Goal: Task Accomplishment & Management: Use online tool/utility

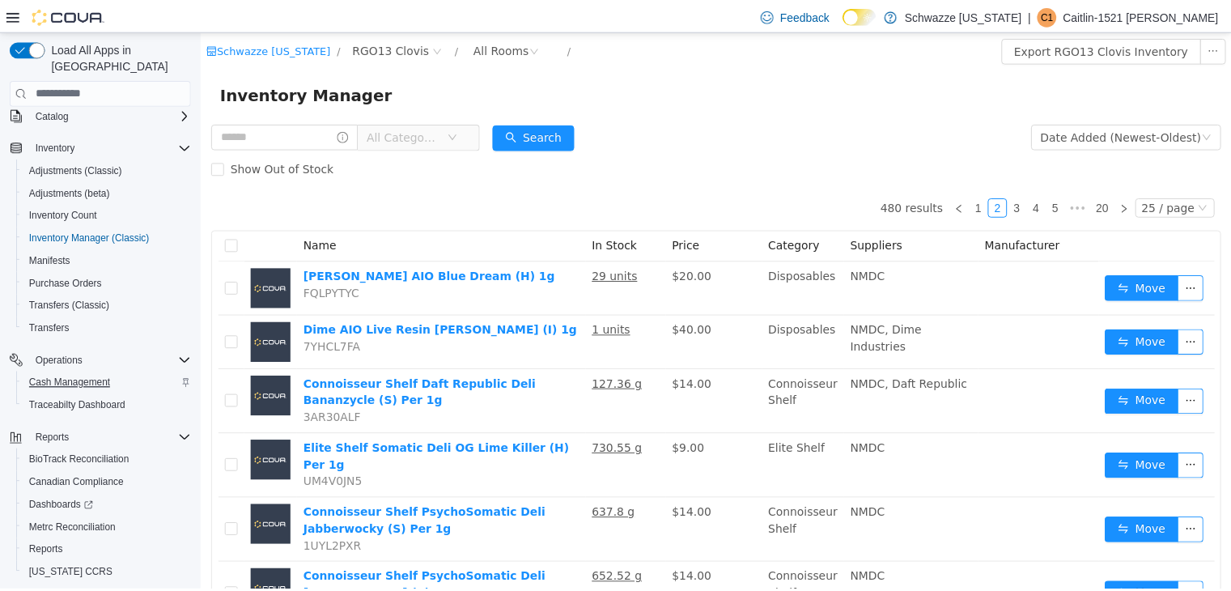
scroll to position [137, 0]
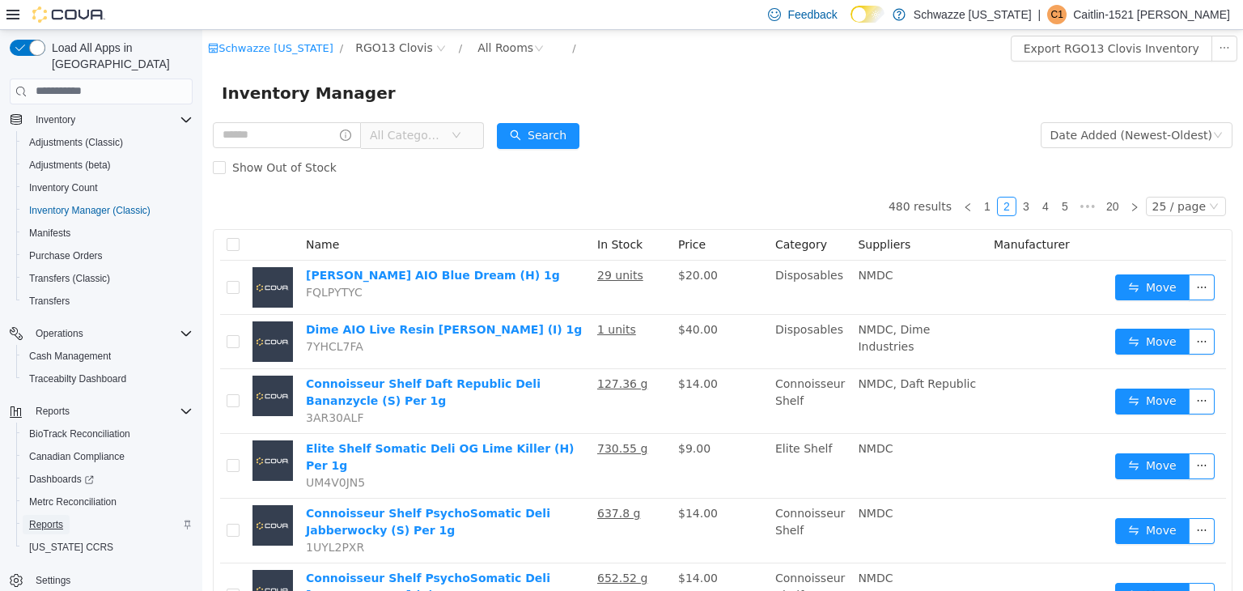
click at [56, 518] on span "Reports" at bounding box center [46, 524] width 34 height 13
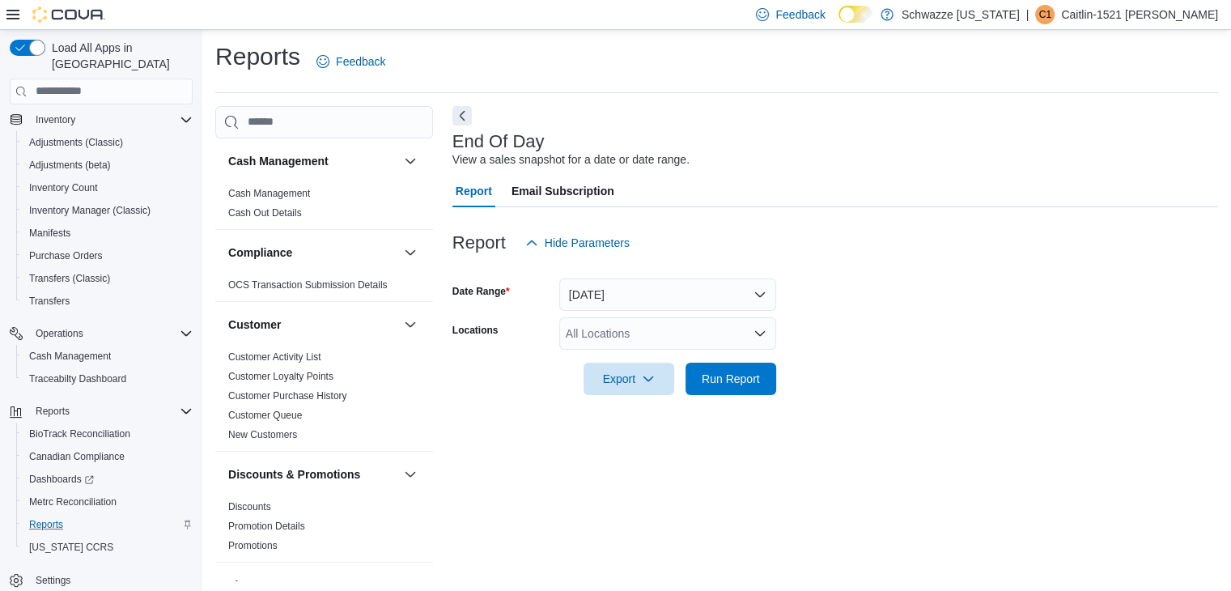
scroll to position [6, 0]
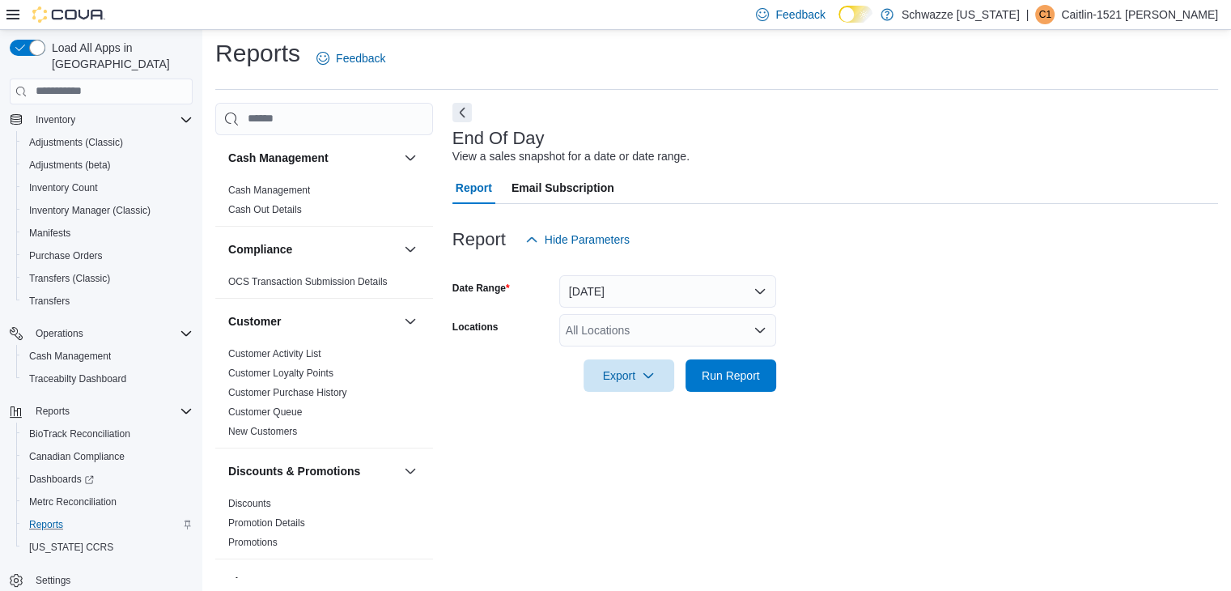
click at [588, 340] on div "All Locations" at bounding box center [667, 330] width 217 height 32
type input "*****"
click at [606, 347] on button "RGO13 Clovis" at bounding box center [667, 356] width 217 height 23
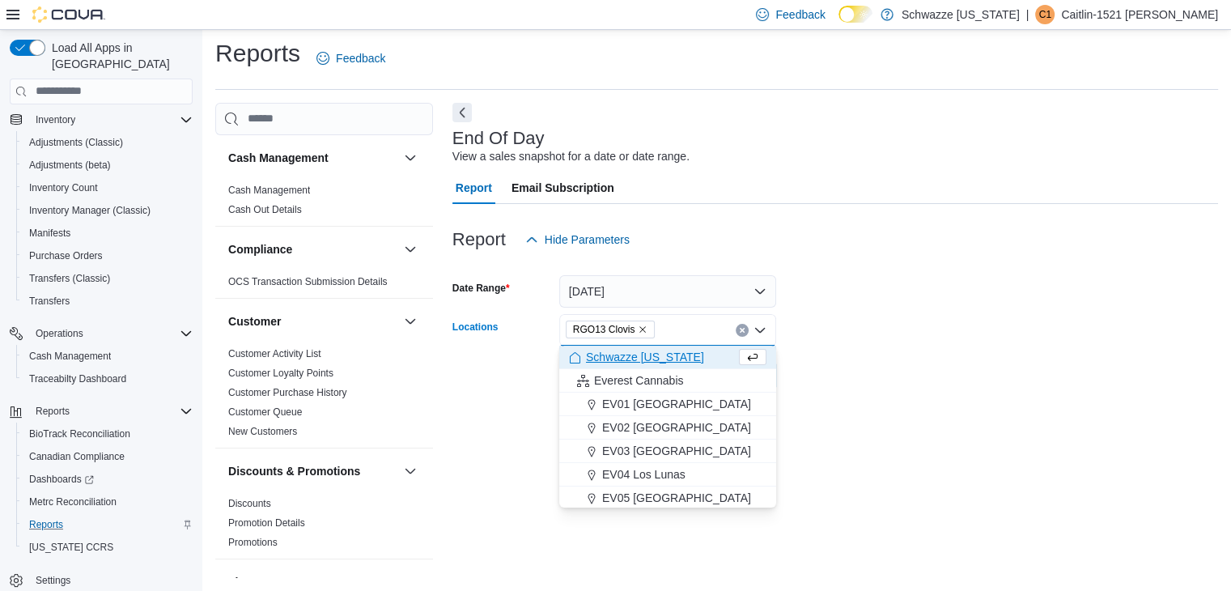
click at [951, 314] on form "Date Range [DATE] Locations RGO13 [GEOGRAPHIC_DATA] Combo box. Selected. RGO13 …" at bounding box center [834, 324] width 765 height 136
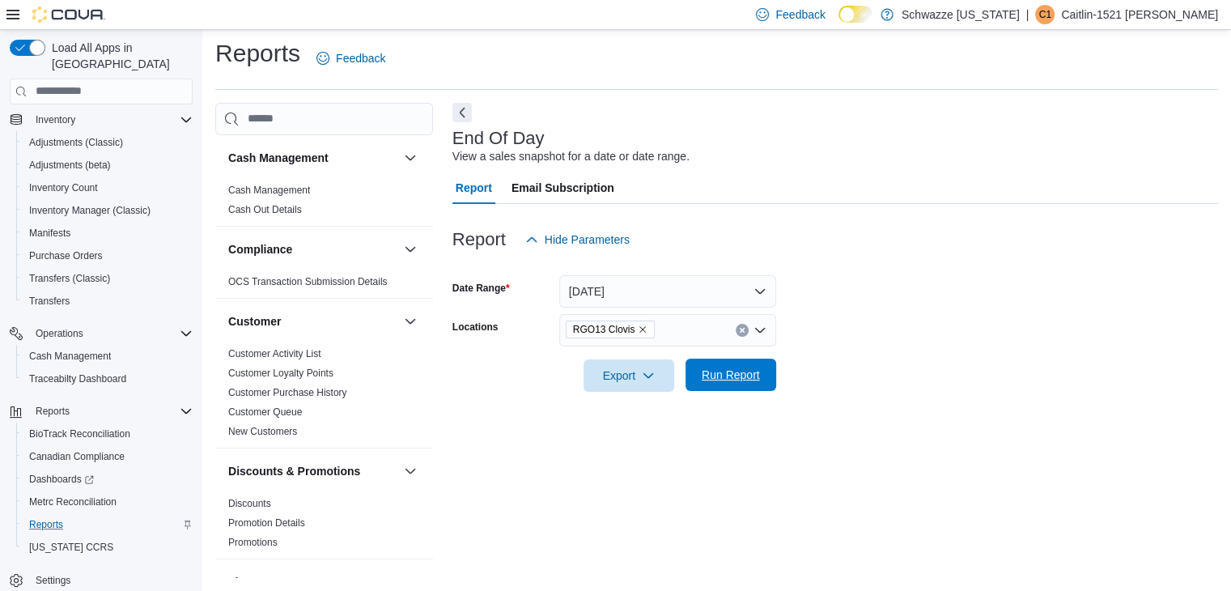
click at [731, 389] on span "Run Report" at bounding box center [730, 374] width 71 height 32
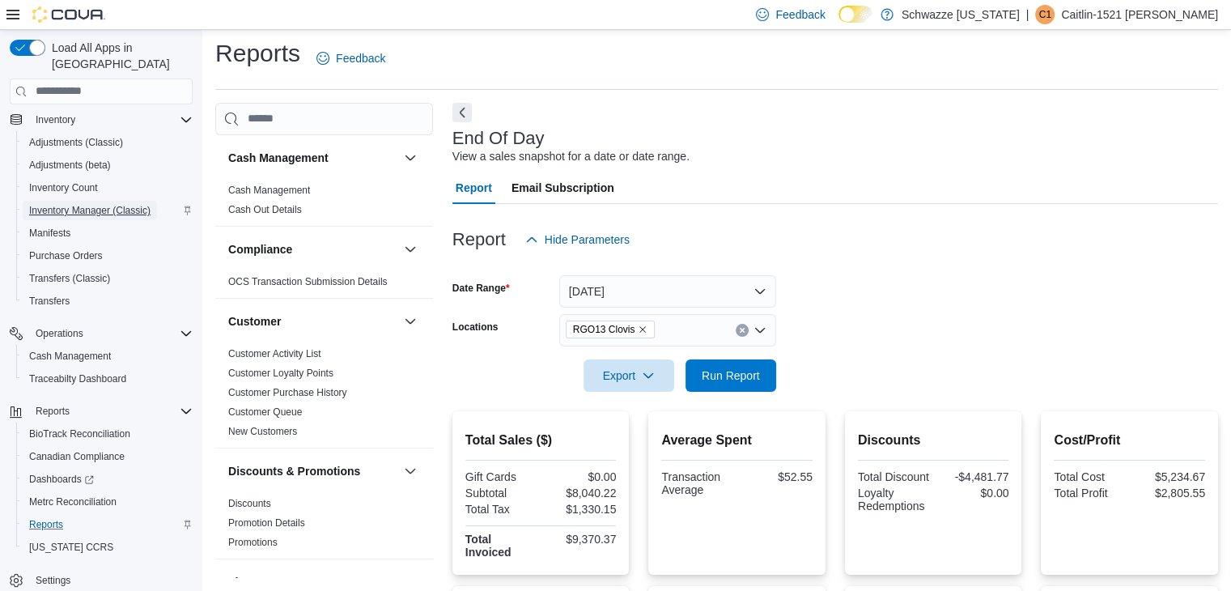
click at [136, 204] on span "Inventory Manager (Classic)" at bounding box center [89, 210] width 121 height 13
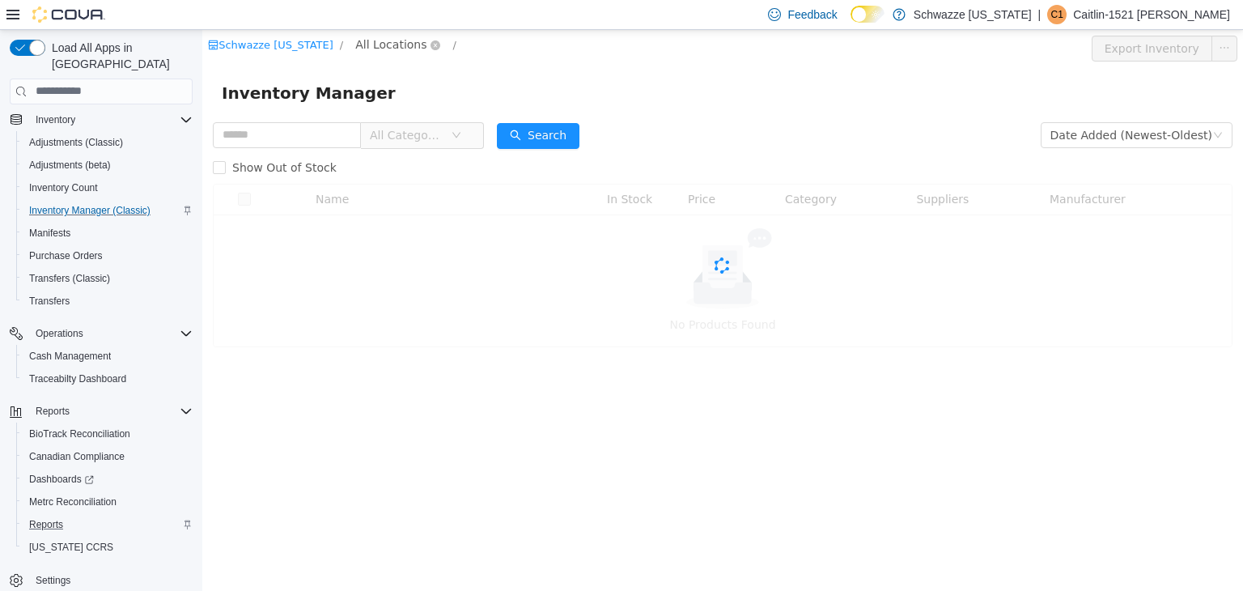
click at [362, 47] on span "All Locations" at bounding box center [390, 44] width 71 height 18
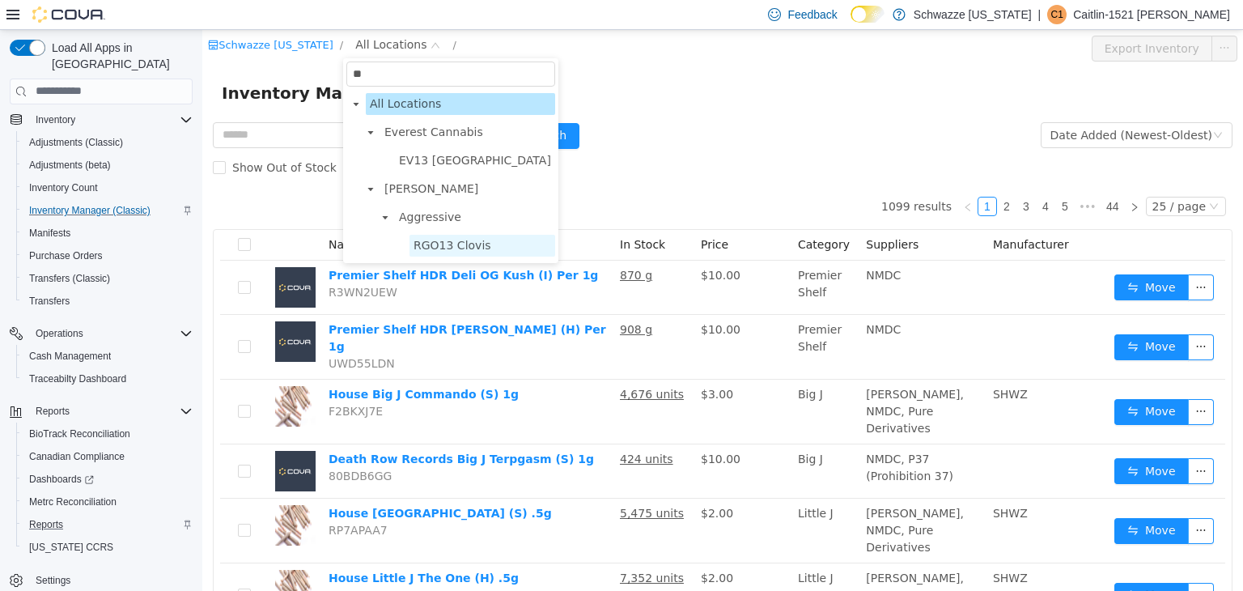
type input "**"
click at [417, 244] on span "RGO13 Clovis" at bounding box center [452, 244] width 78 height 13
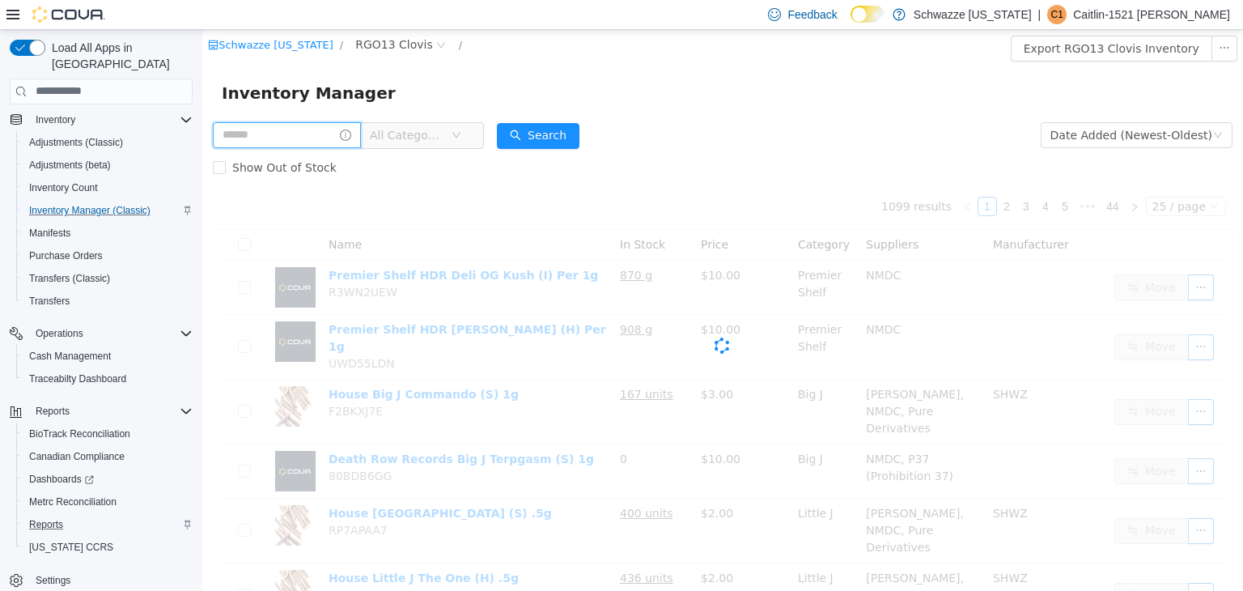
click at [290, 141] on input "text" at bounding box center [287, 134] width 148 height 26
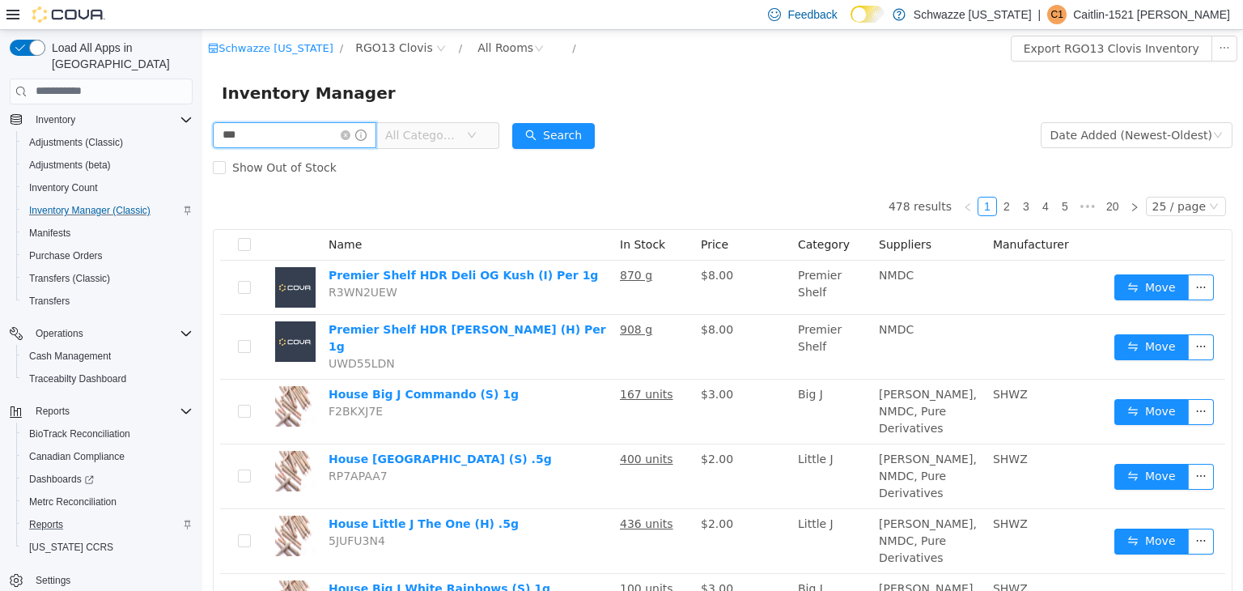
type input "***"
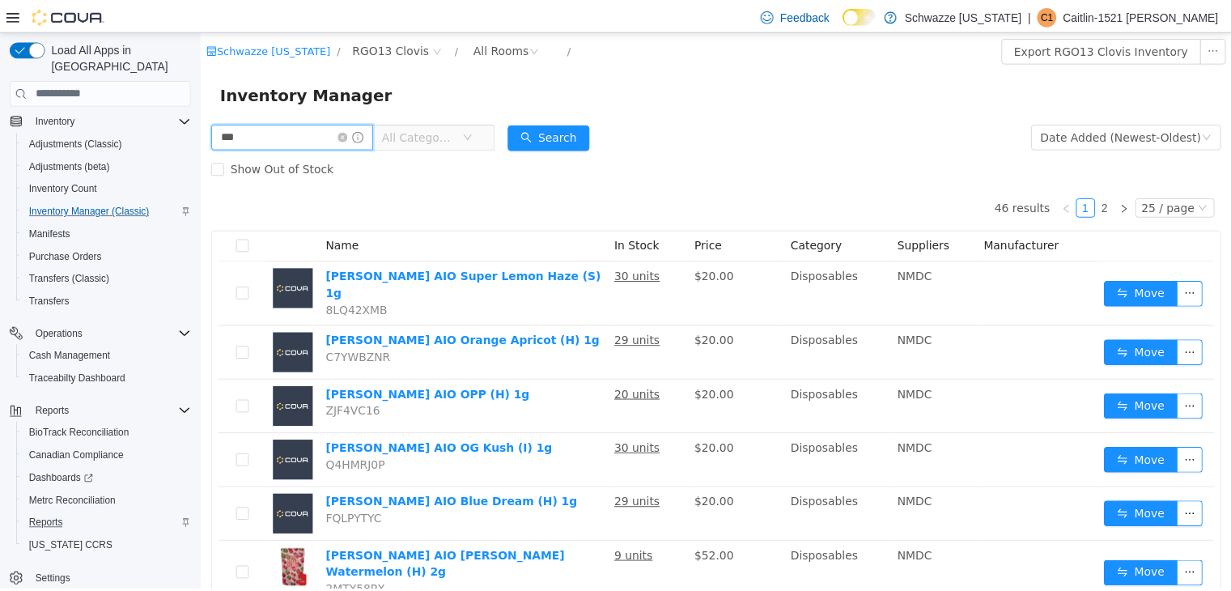
scroll to position [39, 0]
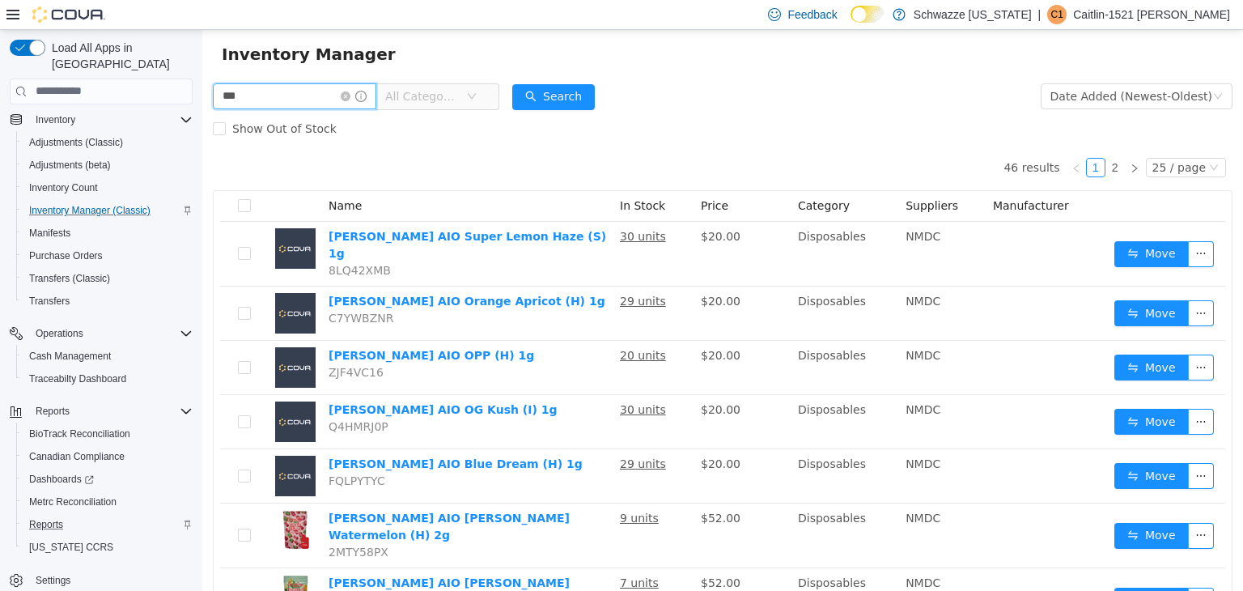
click at [354, 100] on input "***" at bounding box center [294, 96] width 163 height 26
click at [350, 99] on icon "icon: close-circle" at bounding box center [346, 96] width 10 height 10
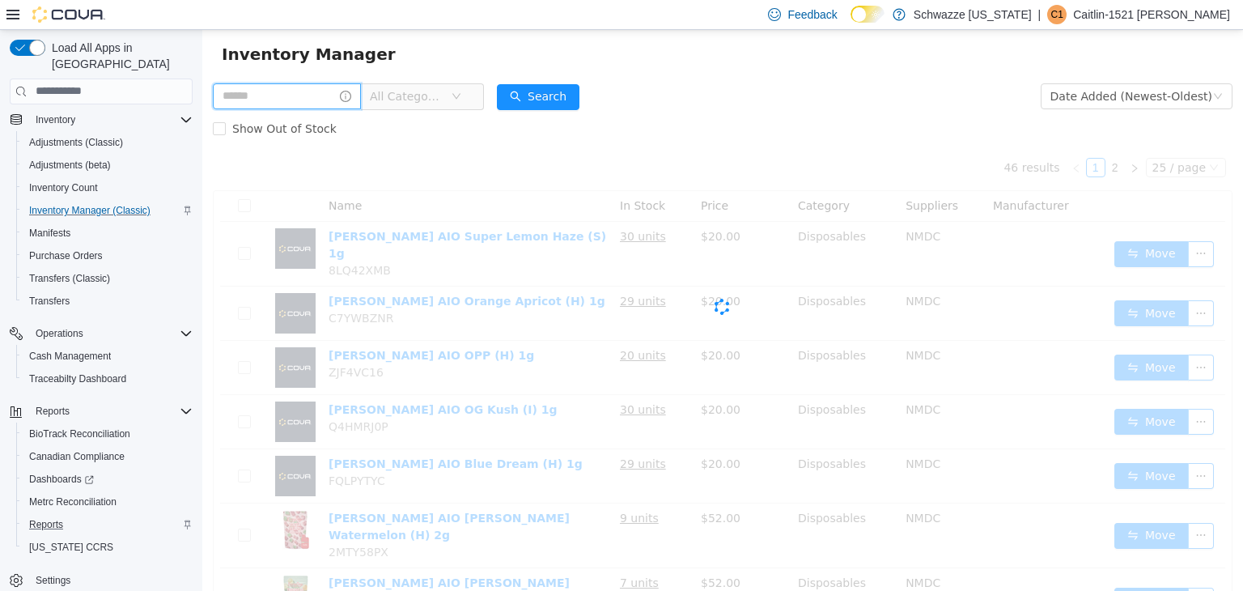
click at [340, 96] on input "text" at bounding box center [287, 96] width 148 height 26
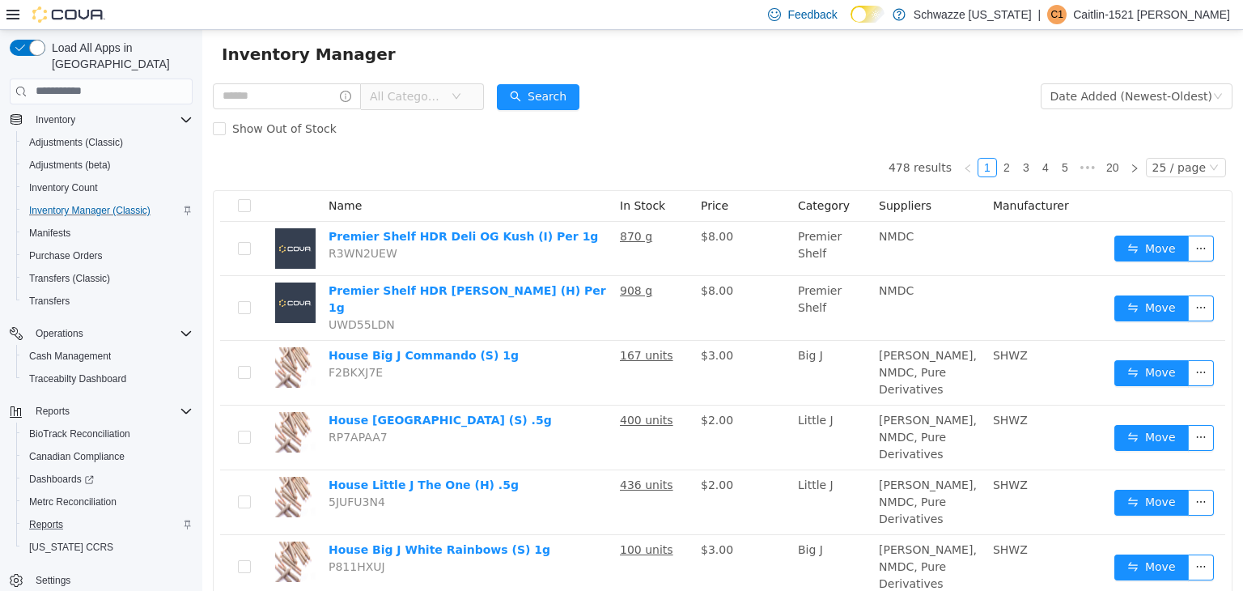
drag, startPoint x: 871, startPoint y: 218, endPoint x: 1053, endPoint y: 40, distance: 255.7
click at [872, 218] on th "Suppliers" at bounding box center [929, 205] width 114 height 31
click at [60, 518] on span "Reports" at bounding box center [46, 524] width 34 height 13
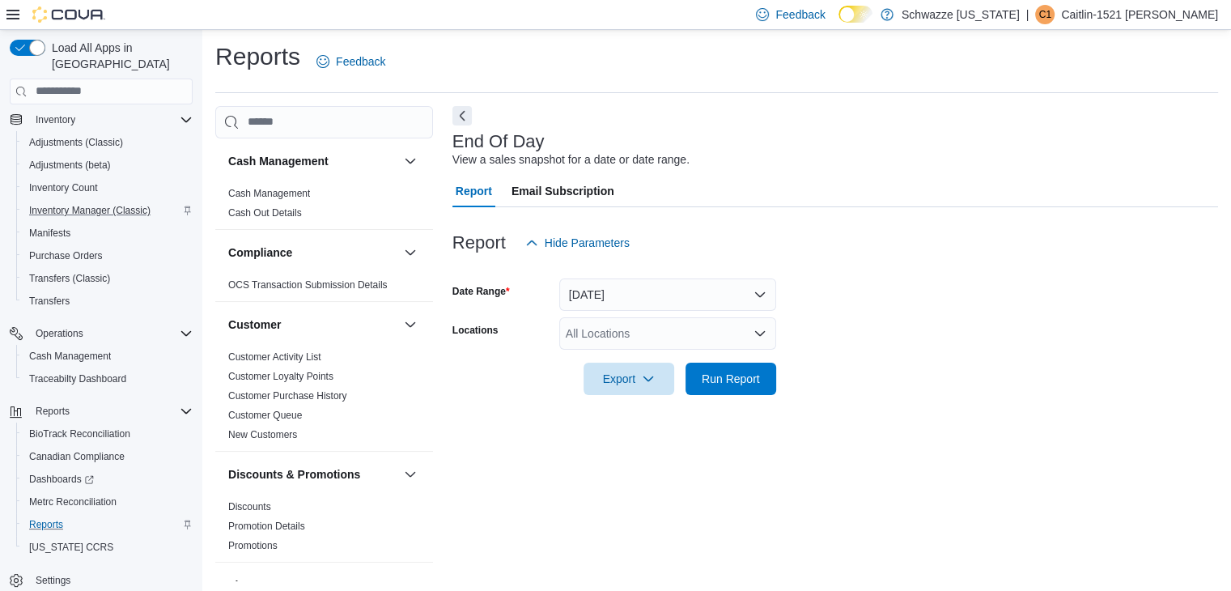
scroll to position [6, 0]
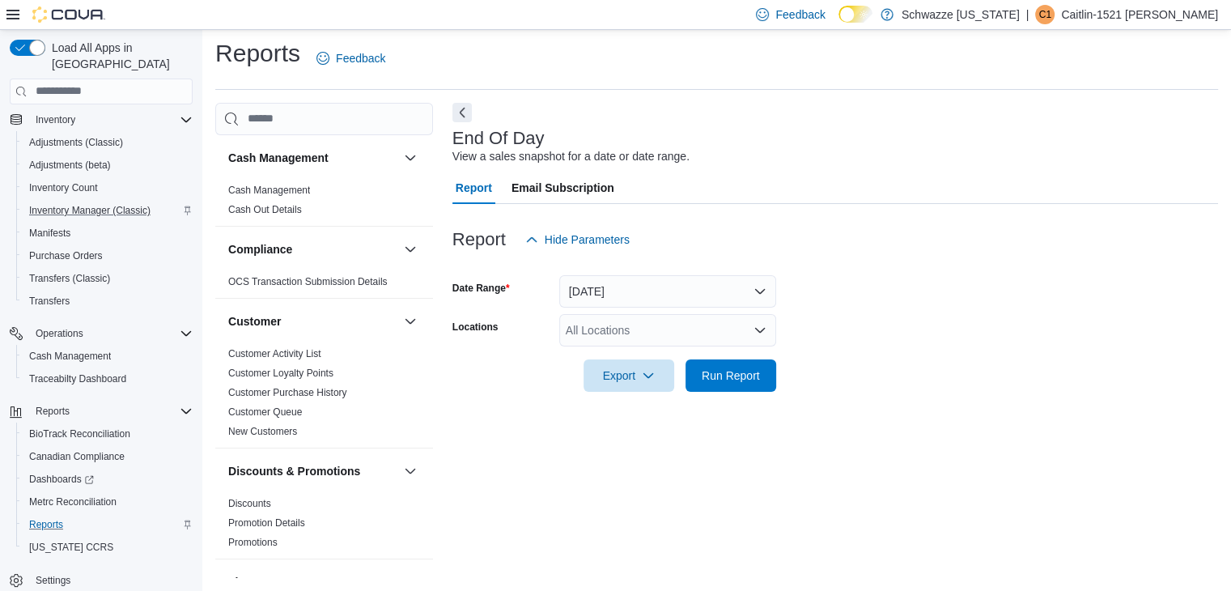
click at [574, 320] on div "All Locations" at bounding box center [667, 330] width 217 height 32
type input "*****"
click at [618, 355] on span "RGO13 Clovis" at bounding box center [646, 357] width 72 height 16
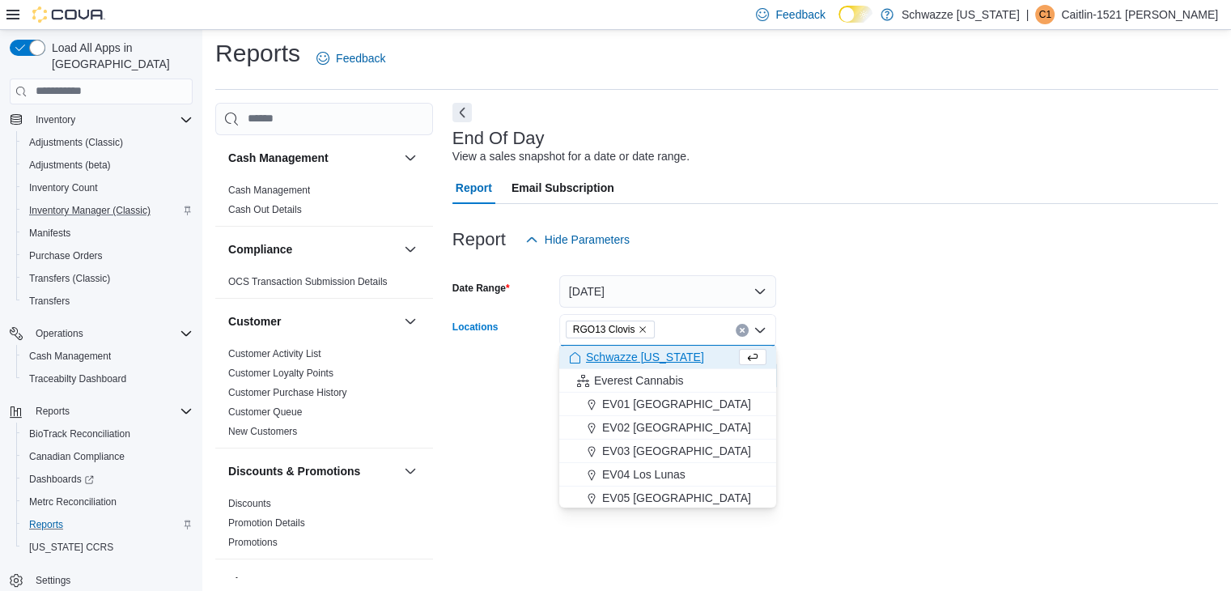
click at [806, 337] on form "Date Range [DATE] Locations RGO13 [GEOGRAPHIC_DATA] Combo box. Selected. RGO13 …" at bounding box center [834, 324] width 765 height 136
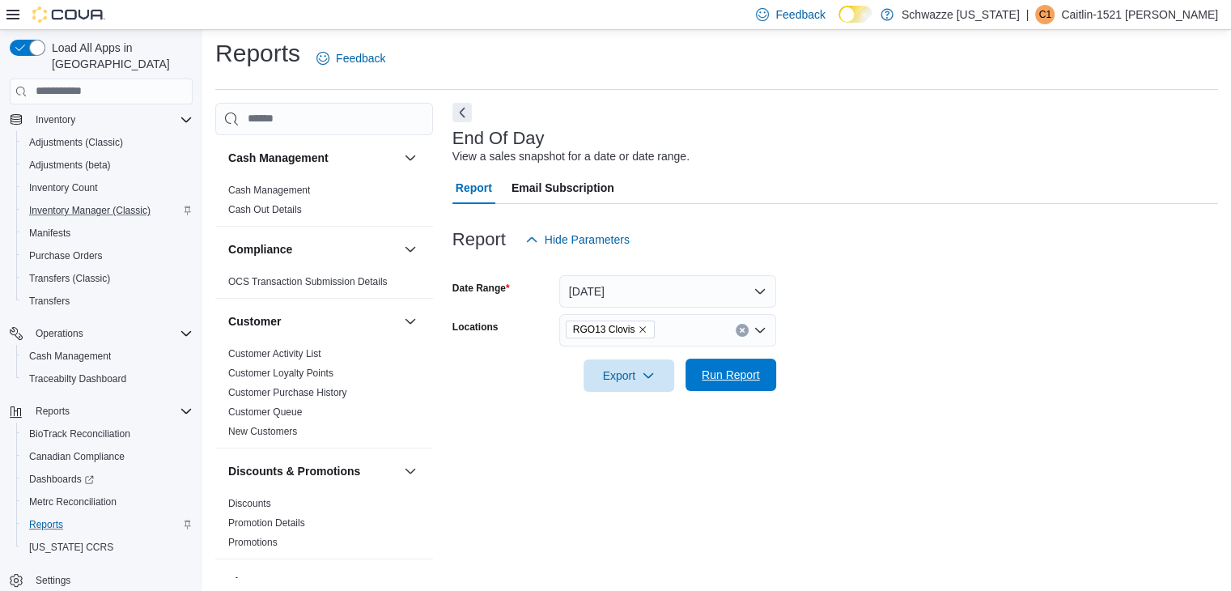
click at [731, 373] on span "Run Report" at bounding box center [730, 375] width 58 height 16
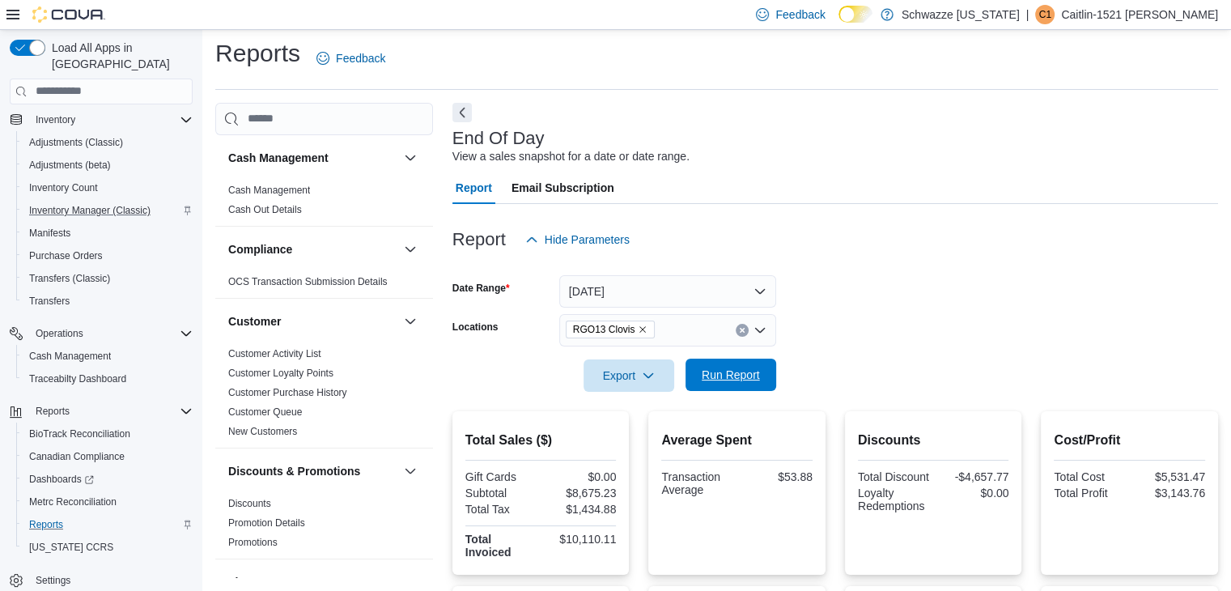
click at [749, 379] on span "Run Report" at bounding box center [730, 375] width 58 height 16
